Goal: Communication & Community: Participate in discussion

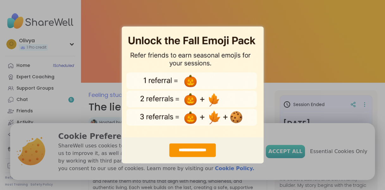
click at [290, 151] on div "**********" at bounding box center [192, 95] width 385 height 190
click at [272, 102] on div "**********" at bounding box center [192, 95] width 385 height 190
click at [197, 151] on div "**********" at bounding box center [192, 151] width 47 height 14
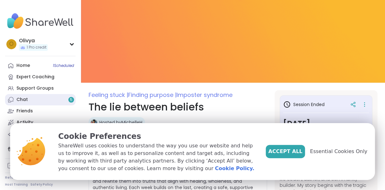
click at [36, 98] on link "Chat 5" at bounding box center [40, 99] width 71 height 11
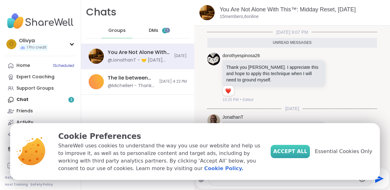
click at [301, 149] on span "Accept All" at bounding box center [290, 152] width 34 height 8
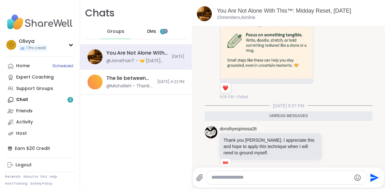
scroll to position [563, 0]
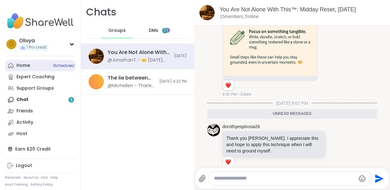
click at [65, 67] on span "1 Scheduled" at bounding box center [63, 65] width 21 height 5
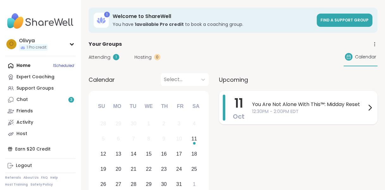
click at [254, 106] on span "You Are Not Alone With This™: Midday Reset" at bounding box center [309, 105] width 114 height 8
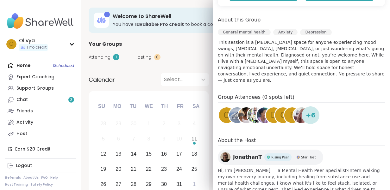
scroll to position [195, 0]
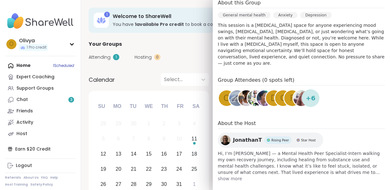
click at [226, 176] on span "show more" at bounding box center [301, 179] width 167 height 6
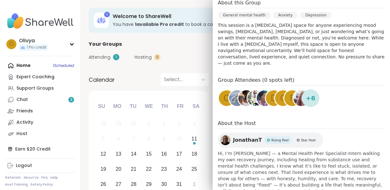
click at [226, 173] on span "Hi, I’m [PERSON_NAME] — a Mental Health Peer Specialist-Intern walking my own r…" at bounding box center [301, 192] width 167 height 82
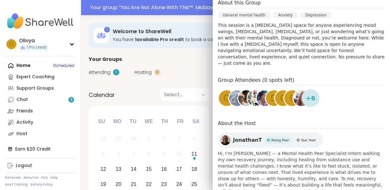
click at [226, 173] on span "Hi, I’m [PERSON_NAME] — a Mental Health Peer Specialist-Intern walking my own r…" at bounding box center [301, 192] width 167 height 82
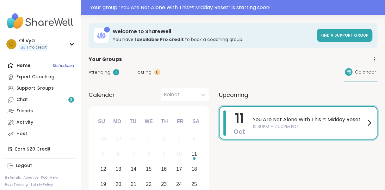
click at [277, 124] on span "12:30PM - 2:00PM EDT" at bounding box center [309, 127] width 113 height 7
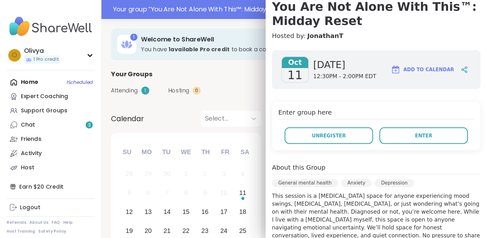
scroll to position [64, 0]
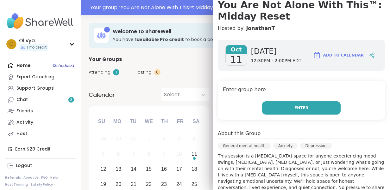
click at [305, 105] on button "Enter" at bounding box center [301, 107] width 78 height 13
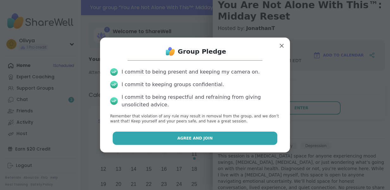
click at [221, 140] on button "Agree and Join" at bounding box center [195, 138] width 165 height 13
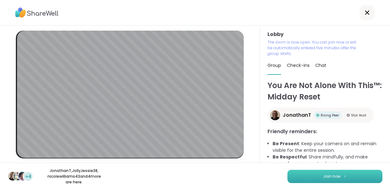
click at [309, 175] on button "Join now" at bounding box center [334, 176] width 95 height 13
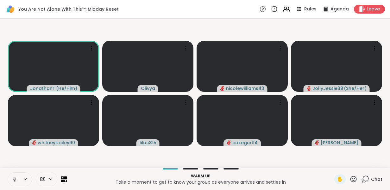
click at [13, 178] on icon at bounding box center [15, 180] width 6 height 6
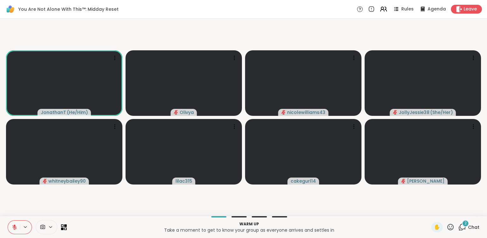
drag, startPoint x: 344, startPoint y: 0, endPoint x: 311, endPoint y: 28, distance: 43.1
click at [311, 28] on video-player-container "JonathanT ( He/Him ) Olivya nicolewilliams43 JollyJessie38 ( She/Her ) whitneyb…" at bounding box center [243, 117] width 479 height 192
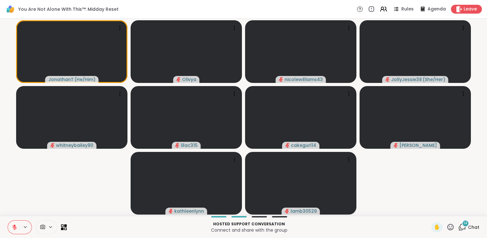
click at [384, 190] on span "14" at bounding box center [466, 222] width 4 height 5
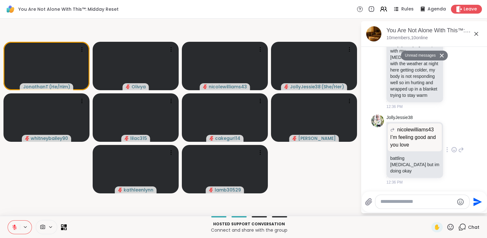
scroll to position [1933, 0]
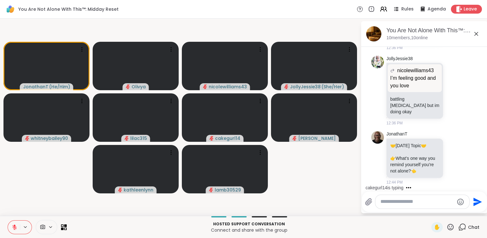
click at [384, 190] on textarea "Type your message" at bounding box center [417, 201] width 74 height 7
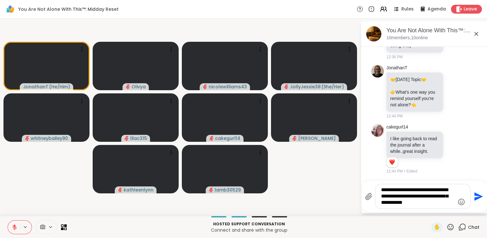
scroll to position [2005, 0]
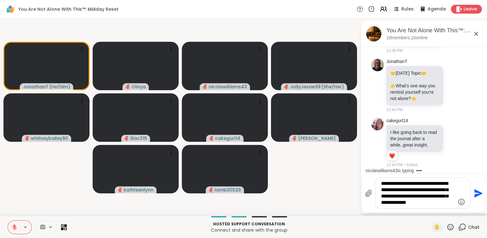
drag, startPoint x: 415, startPoint y: 190, endPoint x: 383, endPoint y: 186, distance: 32.2
click at [383, 186] on textarea "**********" at bounding box center [418, 193] width 74 height 26
click at [384, 190] on textarea "**********" at bounding box center [418, 193] width 74 height 26
type textarea "**********"
click at [384, 190] on icon "Send" at bounding box center [478, 193] width 9 height 9
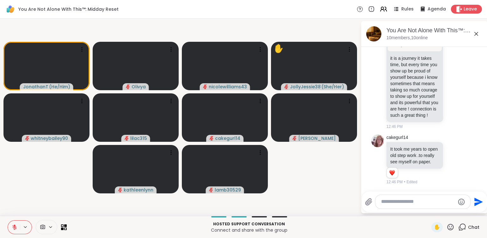
scroll to position [2313, 0]
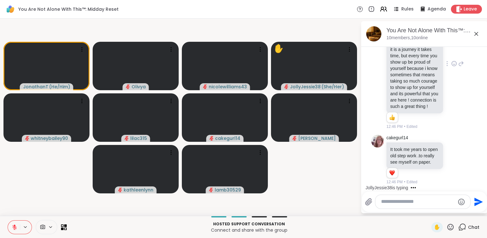
click at [384, 66] on icon at bounding box center [446, 63] width 1 height 5
click at [384, 67] on icon at bounding box center [454, 63] width 6 height 6
click at [384, 56] on div "Select Reaction: Heart" at bounding box center [454, 54] width 6 height 6
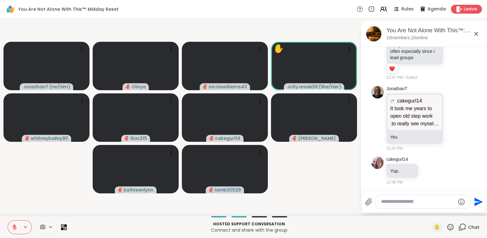
scroll to position [2680, 0]
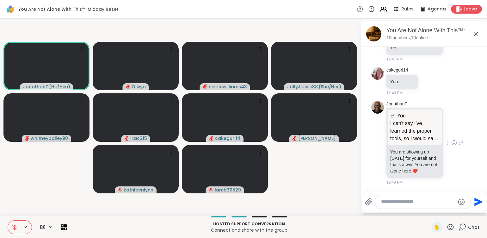
click at [384, 139] on icon at bounding box center [454, 142] width 6 height 6
click at [384, 130] on div "Select Reaction: Heart" at bounding box center [454, 133] width 6 height 6
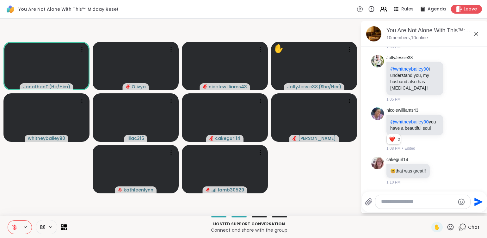
scroll to position [3839, 0]
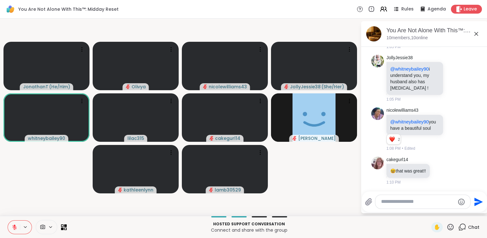
click at [384, 190] on icon at bounding box center [450, 227] width 8 height 8
click at [375, 190] on p "Hosted support conversation" at bounding box center [249, 224] width 357 height 6
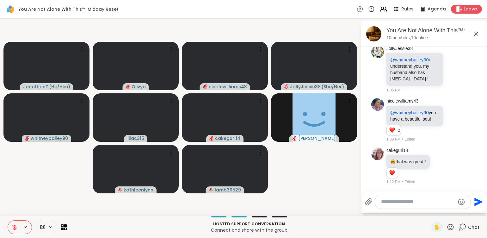
scroll to position [3848, 0]
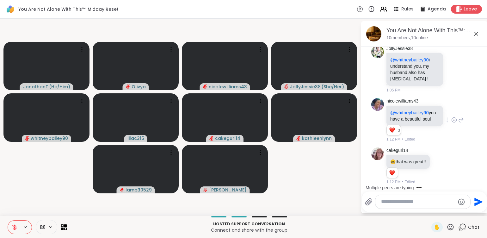
click at [384, 117] on icon at bounding box center [454, 120] width 6 height 6
click at [384, 109] on div "Select Reaction: Heart" at bounding box center [454, 110] width 6 height 6
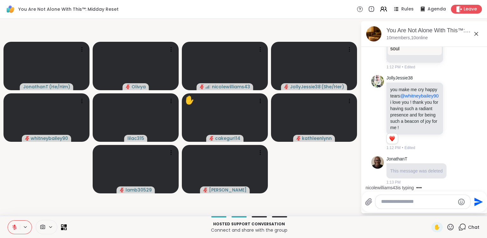
scroll to position [4039, 0]
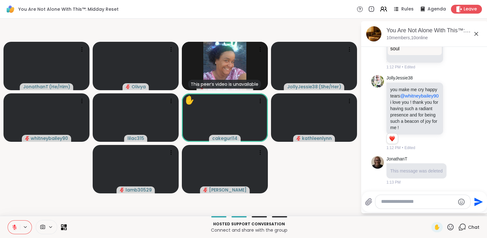
click at [53, 190] on span at bounding box center [52, 226] width 9 height 5
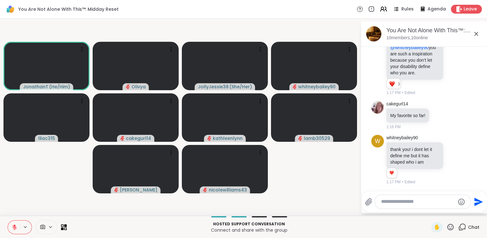
scroll to position [4209, 0]
click at [384, 158] on icon at bounding box center [454, 160] width 6 height 6
click at [384, 145] on button "Select Reaction: Heart" at bounding box center [454, 149] width 13 height 13
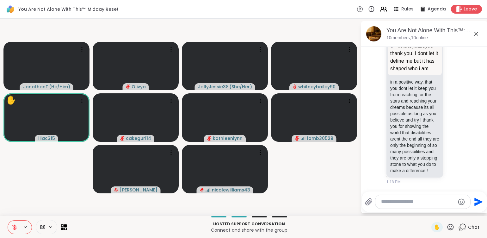
scroll to position [4425, 0]
click at [384, 145] on div "JollyJessie38 whitneybailey90 thank you! i dont let it define me but it has sha…" at bounding box center [424, 108] width 77 height 154
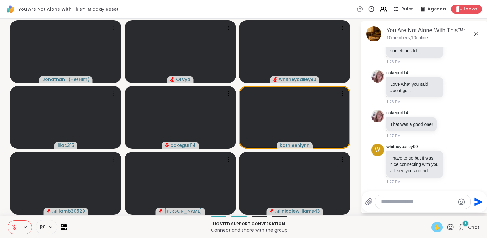
scroll to position [5311, 0]
click at [384, 190] on textarea "Type your message" at bounding box center [418, 201] width 74 height 7
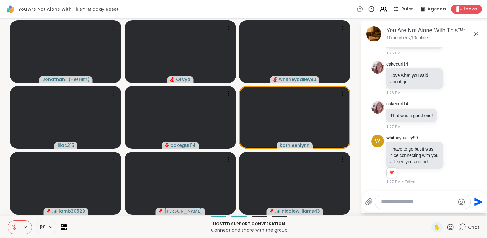
scroll to position [5320, 0]
click at [384, 160] on icon at bounding box center [454, 160] width 2 height 1
click at [384, 146] on div "Select Reaction: Heart" at bounding box center [454, 149] width 6 height 6
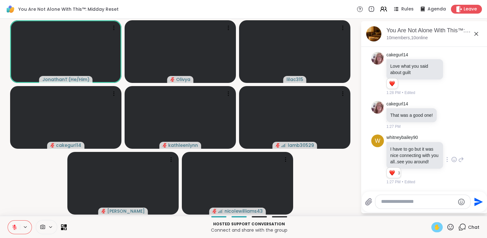
click at [384, 190] on span "✋" at bounding box center [437, 227] width 6 height 8
click at [14, 190] on button at bounding box center [14, 226] width 12 height 13
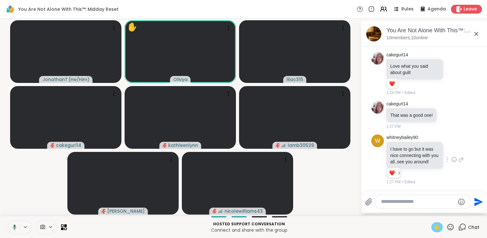
click at [384, 190] on span "✋" at bounding box center [437, 227] width 6 height 8
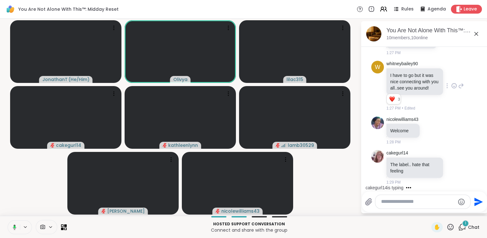
scroll to position [5403, 0]
click at [11, 190] on icon at bounding box center [14, 227] width 6 height 6
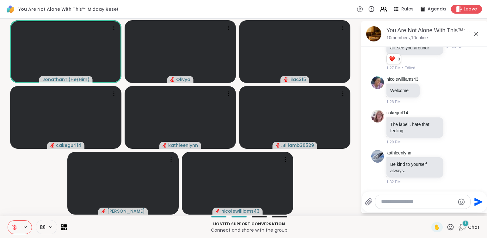
scroll to position [5443, 0]
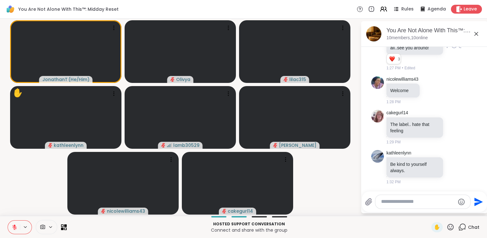
click at [384, 190] on textarea "Type your message" at bounding box center [418, 201] width 74 height 7
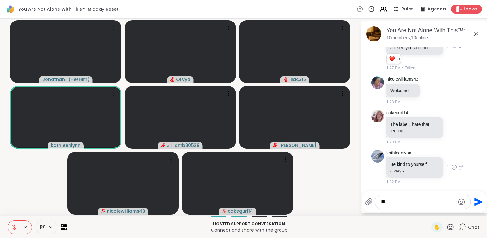
type textarea "*"
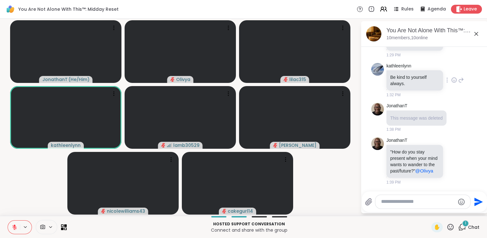
scroll to position [5542, 0]
click at [384, 157] on icon at bounding box center [454, 160] width 6 height 6
click at [384, 144] on button "Select Reaction: Thumbs up" at bounding box center [440, 150] width 13 height 13
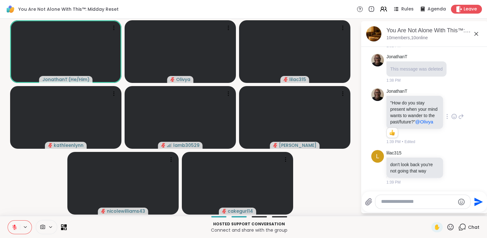
scroll to position [5637, 0]
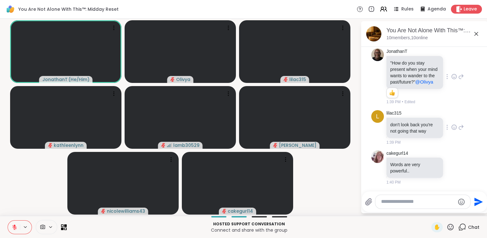
click at [384, 126] on icon at bounding box center [454, 127] width 6 height 6
click at [384, 112] on button "Select Reaction: Heart" at bounding box center [454, 117] width 13 height 13
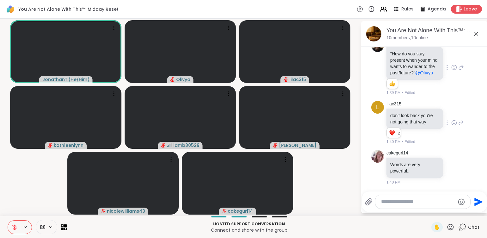
scroll to position [5655, 0]
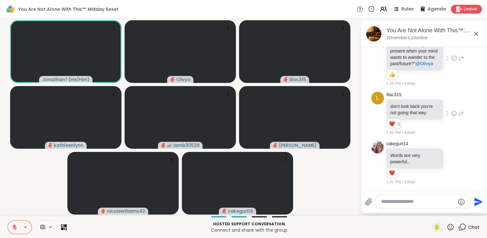
click at [384, 190] on textarea "Type your message" at bounding box center [418, 201] width 74 height 7
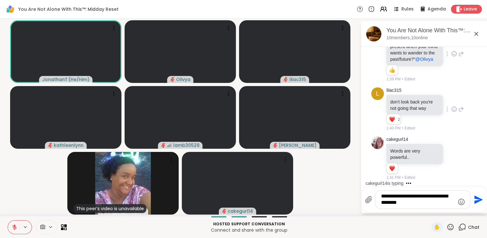
type textarea "**********"
click at [384, 190] on icon "Send" at bounding box center [478, 199] width 10 height 10
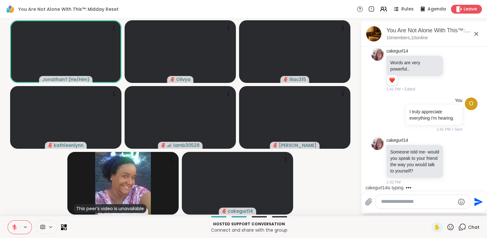
scroll to position [5760, 0]
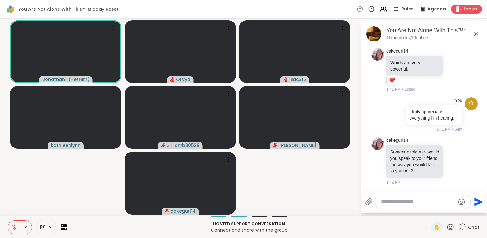
click at [13, 190] on icon at bounding box center [14, 227] width 4 height 4
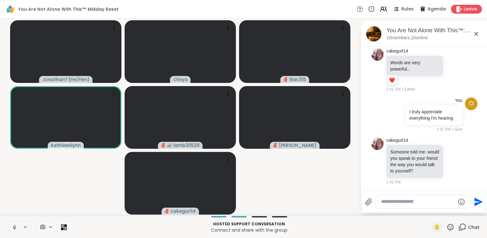
click at [13, 190] on icon at bounding box center [15, 227] width 6 height 6
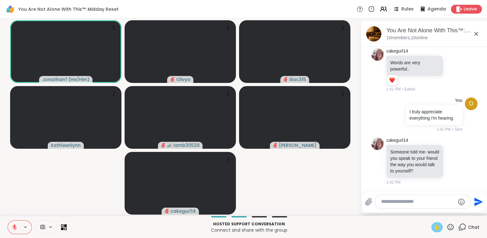
click at [384, 190] on span "✋" at bounding box center [437, 227] width 6 height 8
click at [12, 190] on icon at bounding box center [15, 227] width 6 height 6
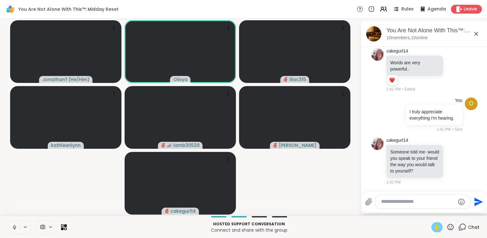
click at [384, 190] on span "✋" at bounding box center [437, 227] width 6 height 8
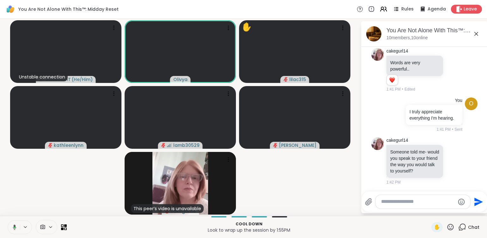
click at [12, 190] on button at bounding box center [13, 226] width 13 height 13
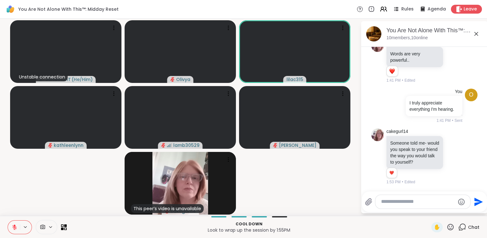
scroll to position [5770, 0]
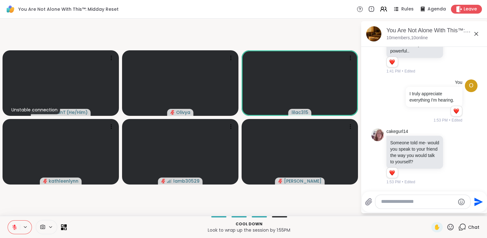
click at [384, 190] on textarea "Type your message" at bounding box center [418, 201] width 74 height 7
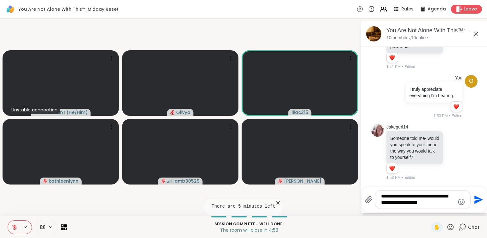
type textarea "**********"
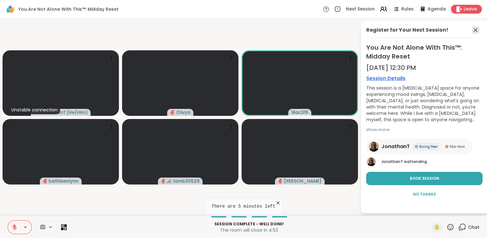
click at [384, 30] on icon at bounding box center [476, 30] width 8 height 8
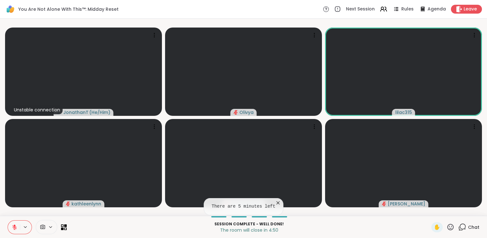
click at [384, 190] on icon at bounding box center [463, 227] width 6 height 6
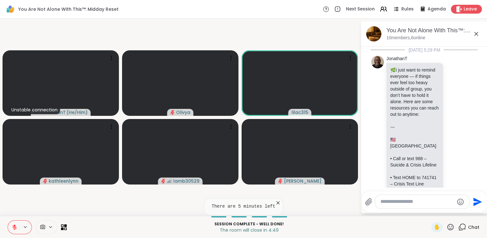
scroll to position [5736, 0]
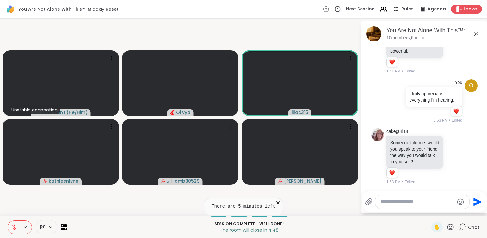
click at [384, 190] on textarea "Type your message" at bounding box center [417, 201] width 74 height 7
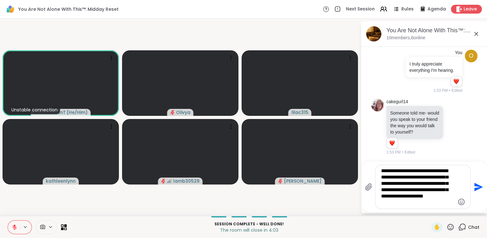
type textarea "**********"
click at [384, 187] on icon "Send" at bounding box center [478, 187] width 10 height 10
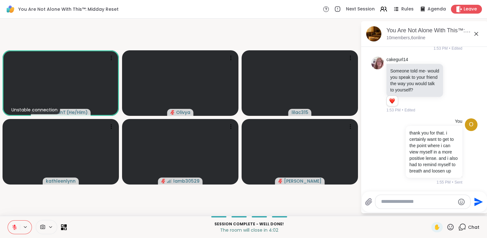
scroll to position [5820, 0]
click at [384, 149] on icon at bounding box center [401, 151] width 1 height 4
click at [384, 157] on icon at bounding box center [409, 160] width 6 height 6
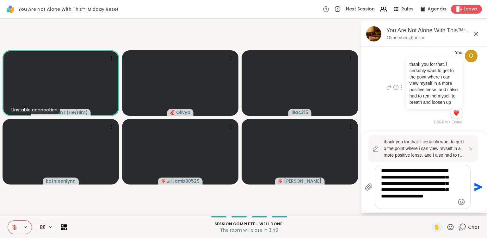
scroll to position [5888, 0]
click at [384, 190] on textarea "**********" at bounding box center [418, 187] width 74 height 38
type textarea "**********"
click at [384, 186] on icon "Send" at bounding box center [478, 186] width 9 height 9
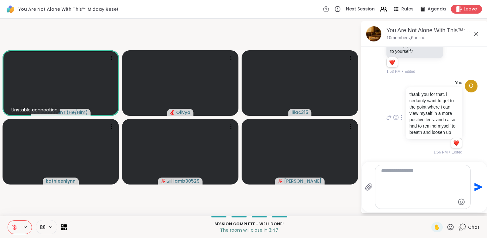
scroll to position [5829, 0]
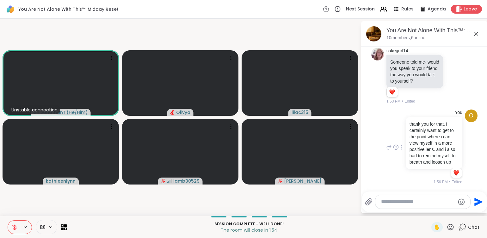
click at [384, 190] on textarea "Type your message" at bounding box center [418, 201] width 74 height 7
type textarea "**********"
click at [384, 190] on icon "Send" at bounding box center [478, 202] width 10 height 10
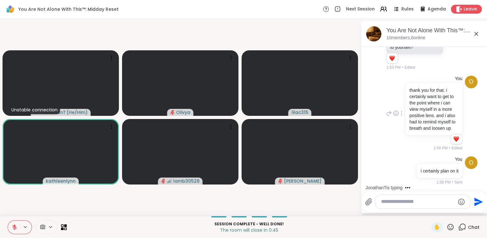
scroll to position [5896, 0]
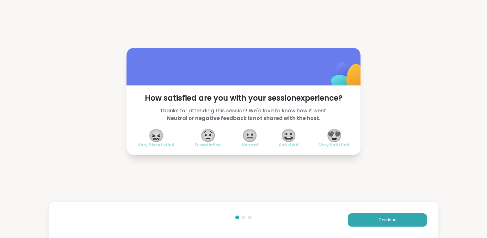
click at [330, 130] on span "😍" at bounding box center [334, 135] width 16 height 11
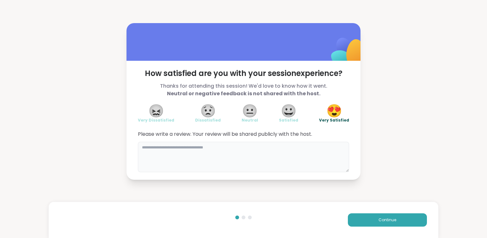
click at [282, 144] on textarea at bounding box center [243, 157] width 211 height 30
type textarea "*"
click at [217, 149] on textarea "**********" at bounding box center [243, 157] width 211 height 30
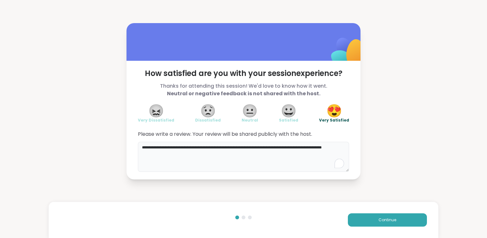
click at [222, 151] on textarea "**********" at bounding box center [243, 157] width 211 height 30
click at [293, 152] on textarea "**********" at bounding box center [243, 157] width 211 height 30
click at [237, 154] on textarea "**********" at bounding box center [243, 157] width 211 height 30
drag, startPoint x: 269, startPoint y: 155, endPoint x: 278, endPoint y: 147, distance: 11.9
click at [278, 147] on textarea "**********" at bounding box center [243, 157] width 211 height 30
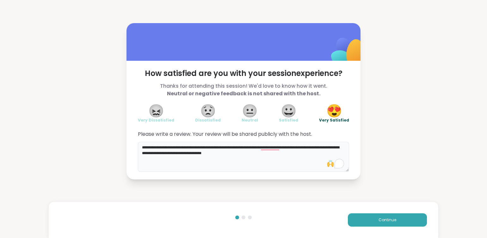
click at [278, 147] on textarea "**********" at bounding box center [243, 157] width 211 height 30
click at [278, 153] on textarea "**********" at bounding box center [243, 157] width 211 height 30
type textarea "**********"
click at [356, 190] on button "Continue" at bounding box center [387, 219] width 79 height 13
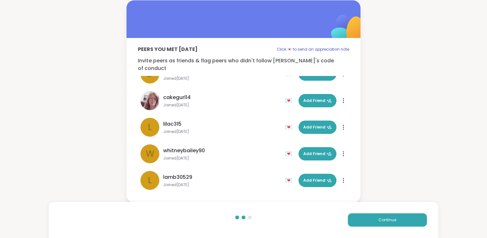
scroll to position [125, 0]
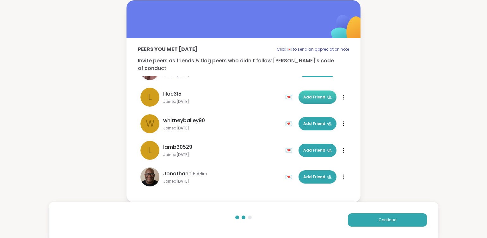
click at [305, 94] on span "Add Friend" at bounding box center [317, 97] width 28 height 6
click at [303, 174] on span "Add Friend" at bounding box center [317, 177] width 28 height 6
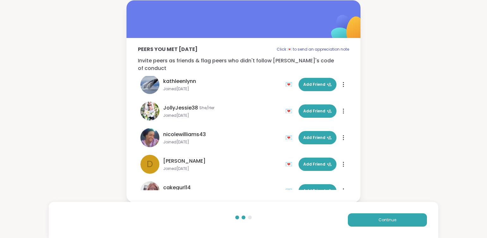
scroll to position [0, 0]
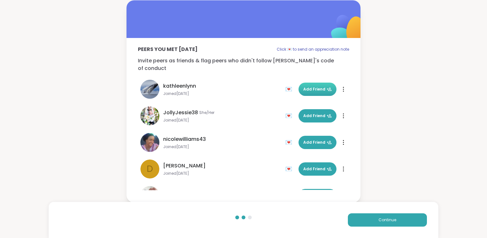
click at [303, 86] on span "Add Friend" at bounding box center [317, 89] width 28 height 6
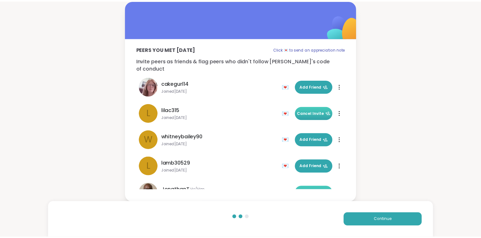
scroll to position [125, 0]
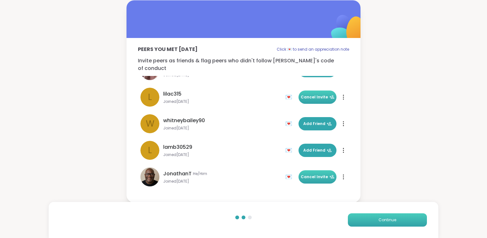
click at [356, 190] on button "Continue" at bounding box center [387, 219] width 79 height 13
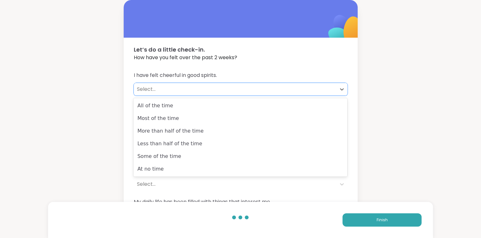
click at [326, 89] on div "Select..." at bounding box center [235, 89] width 196 height 8
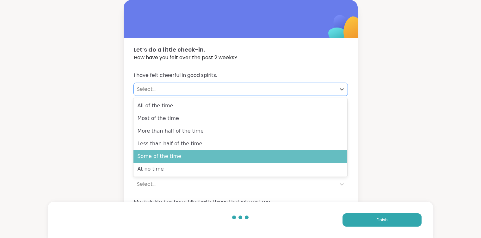
click at [280, 156] on div "Some of the time" at bounding box center [240, 156] width 214 height 13
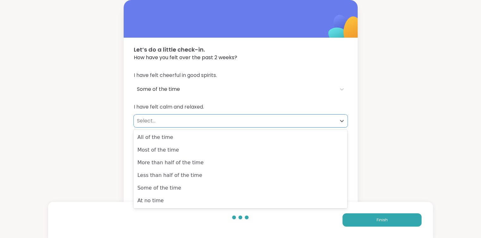
click at [301, 118] on div "Select..." at bounding box center [235, 121] width 196 height 8
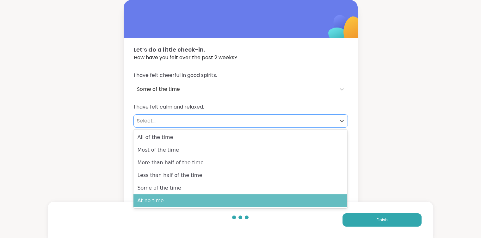
click at [261, 190] on div "At no time" at bounding box center [240, 200] width 214 height 13
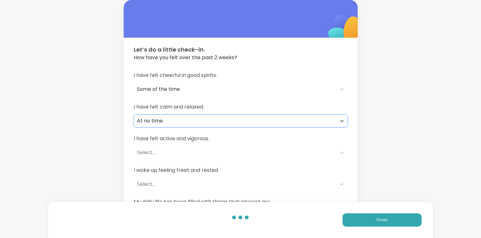
scroll to position [27, 0]
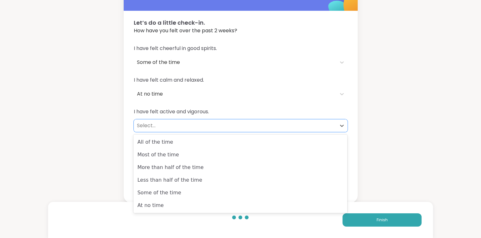
click at [292, 124] on div "Select..." at bounding box center [235, 126] width 196 height 8
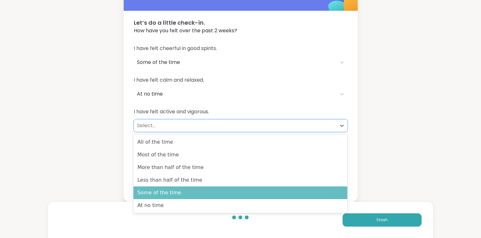
click at [252, 190] on div "Some of the time" at bounding box center [240, 192] width 214 height 13
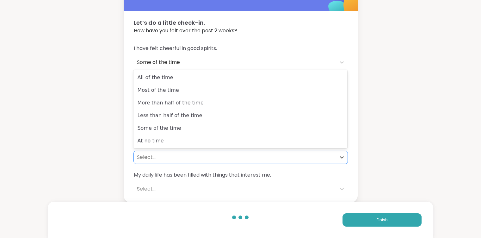
click at [273, 156] on div "Select..." at bounding box center [235, 157] width 196 height 8
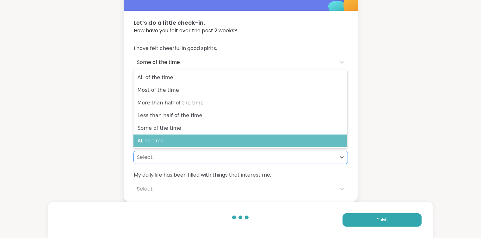
click at [280, 143] on div "At no time" at bounding box center [240, 140] width 214 height 13
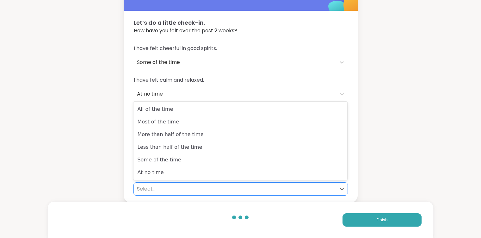
click at [268, 190] on div "Select..." at bounding box center [235, 189] width 196 height 8
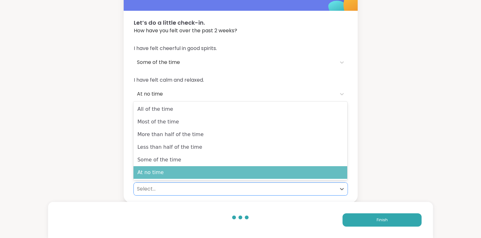
click at [274, 176] on div "At no time" at bounding box center [240, 172] width 214 height 13
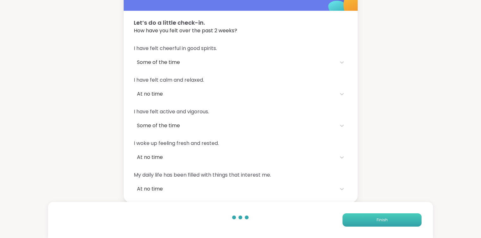
click at [353, 190] on button "Finish" at bounding box center [381, 219] width 79 height 13
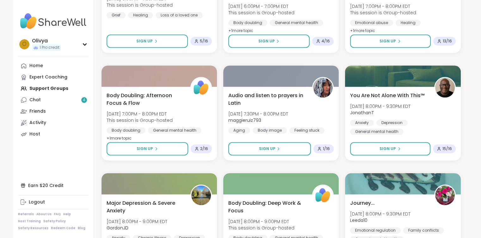
scroll to position [586, 0]
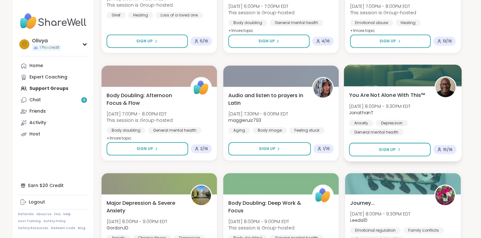
click at [384, 93] on span "You Are Not Alone With This™" at bounding box center [387, 95] width 76 height 8
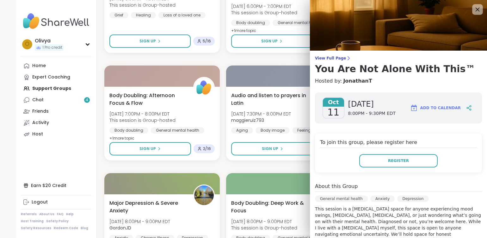
click at [384, 10] on icon at bounding box center [477, 9] width 8 height 8
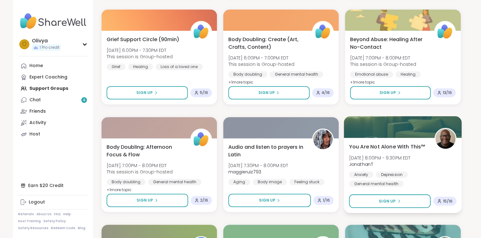
scroll to position [532, 0]
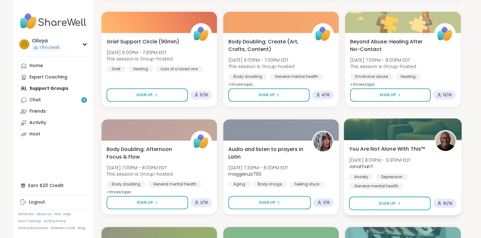
click at [384, 134] on img at bounding box center [446, 141] width 20 height 20
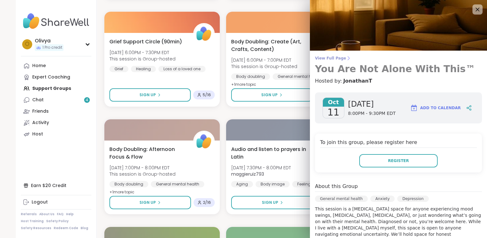
click at [378, 73] on h3 "You Are Not Alone With This™" at bounding box center [398, 68] width 167 height 11
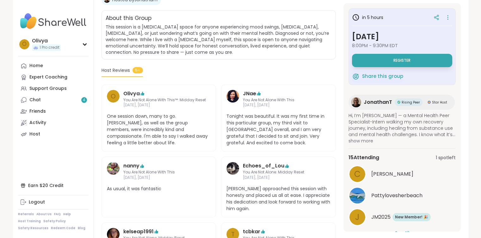
scroll to position [122, 0]
click at [69, 99] on link "Chat 4" at bounding box center [53, 99] width 71 height 11
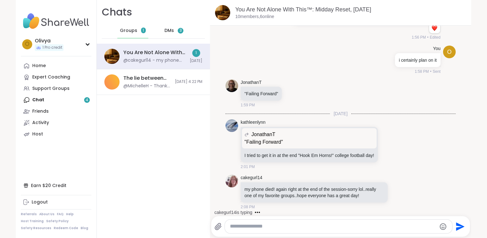
scroll to position [4239, 0]
